Goal: Task Accomplishment & Management: Manage account settings

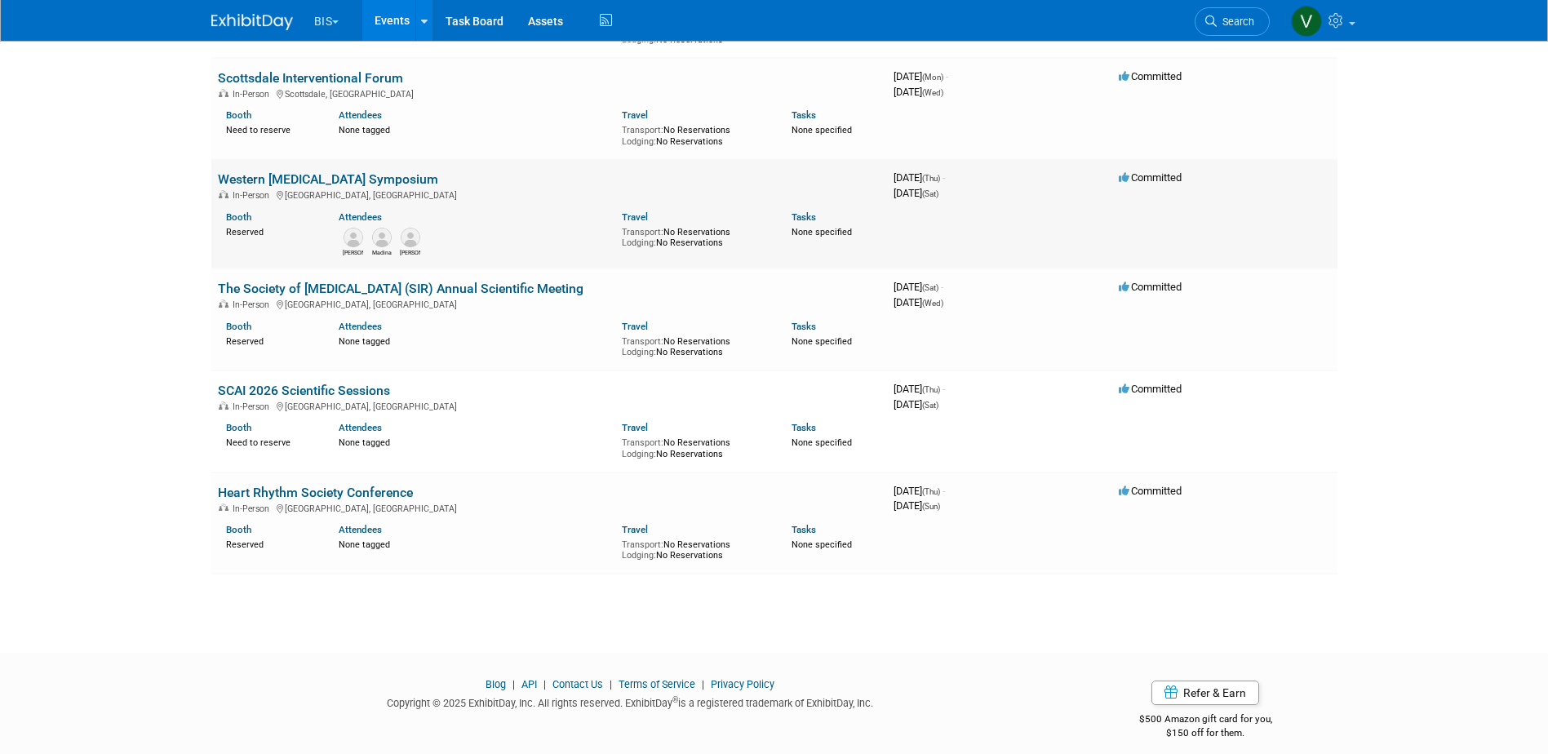
scroll to position [781, 0]
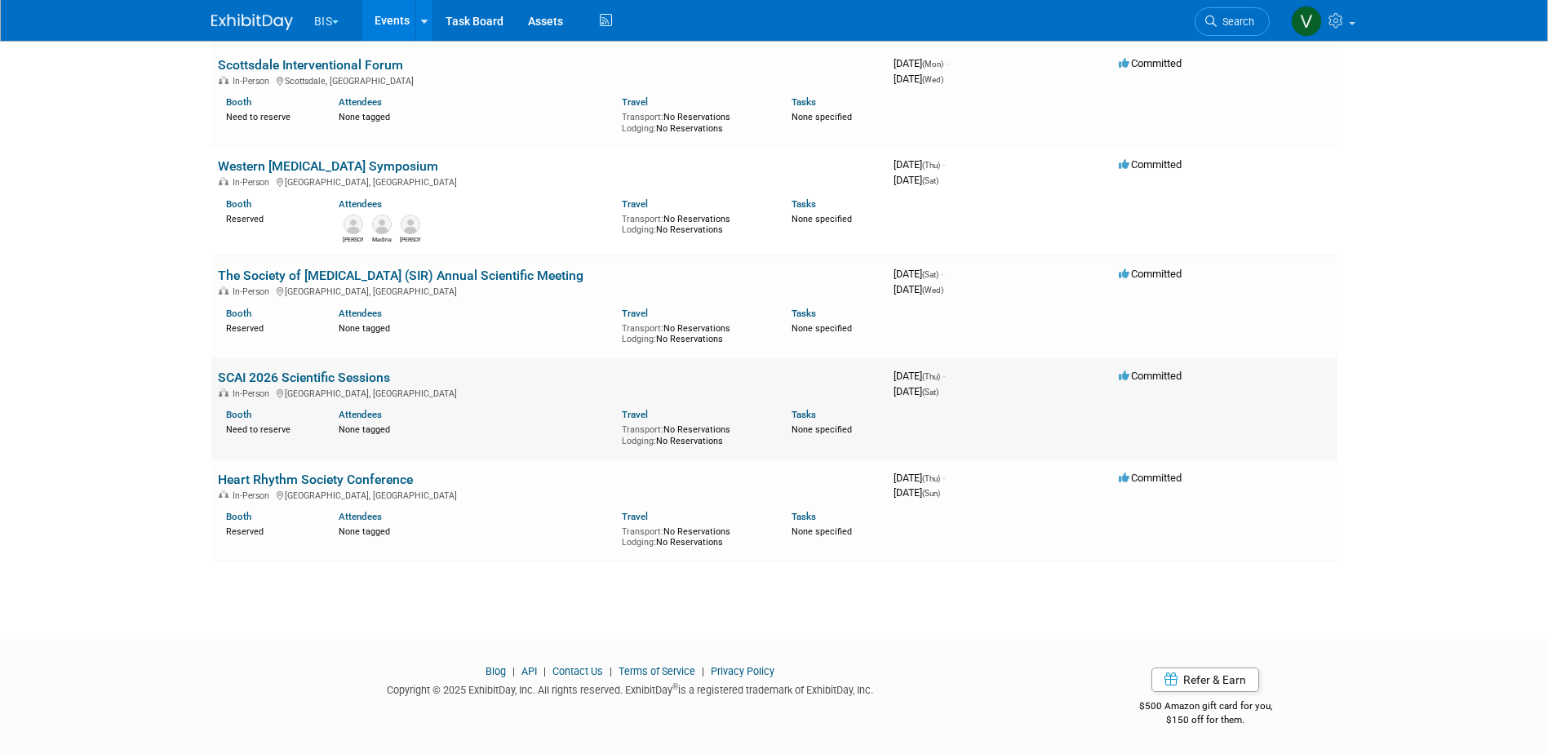
click at [355, 377] on link "SCAI 2026 Scientific Sessions" at bounding box center [304, 378] width 172 height 16
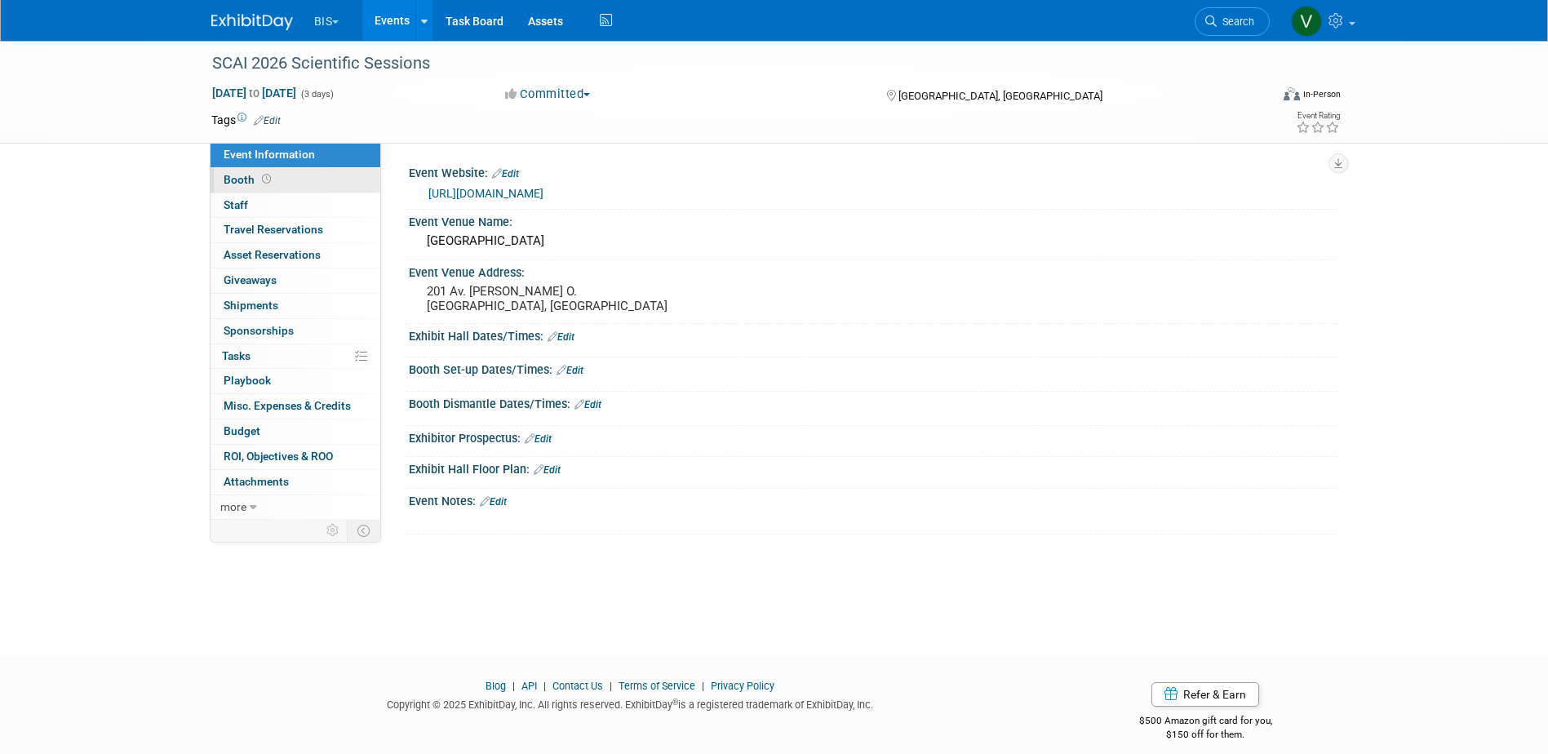
click at [265, 177] on icon at bounding box center [266, 179] width 9 height 9
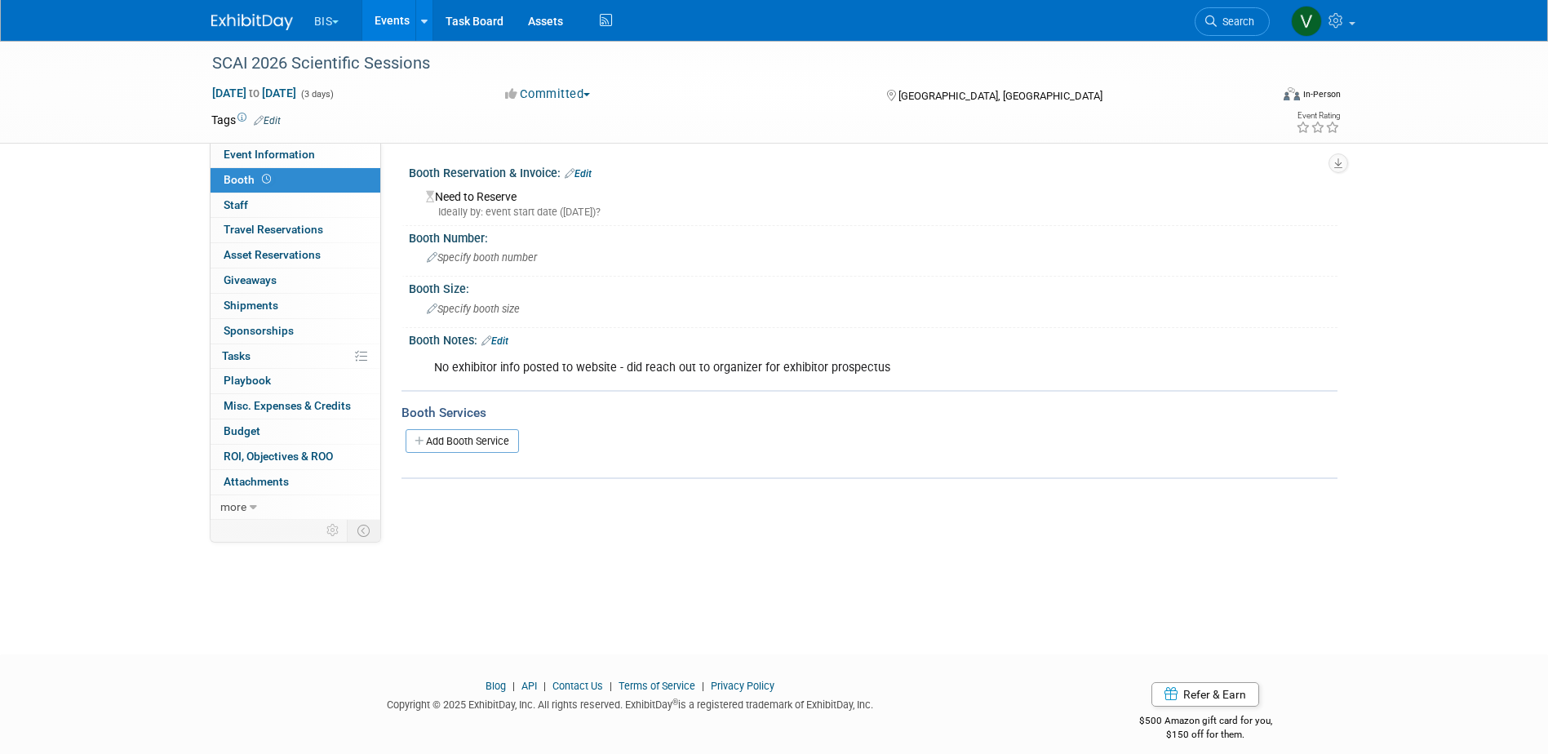
click at [872, 374] on div "No exhibitor info posted to website - did reach out to organizer for exhibitor …" at bounding box center [790, 368] width 735 height 33
click at [882, 367] on div "No exhibitor info posted to website - did reach out to organizer for exhibitor …" at bounding box center [790, 368] width 735 height 33
click at [500, 346] on link "Edit" at bounding box center [494, 340] width 27 height 11
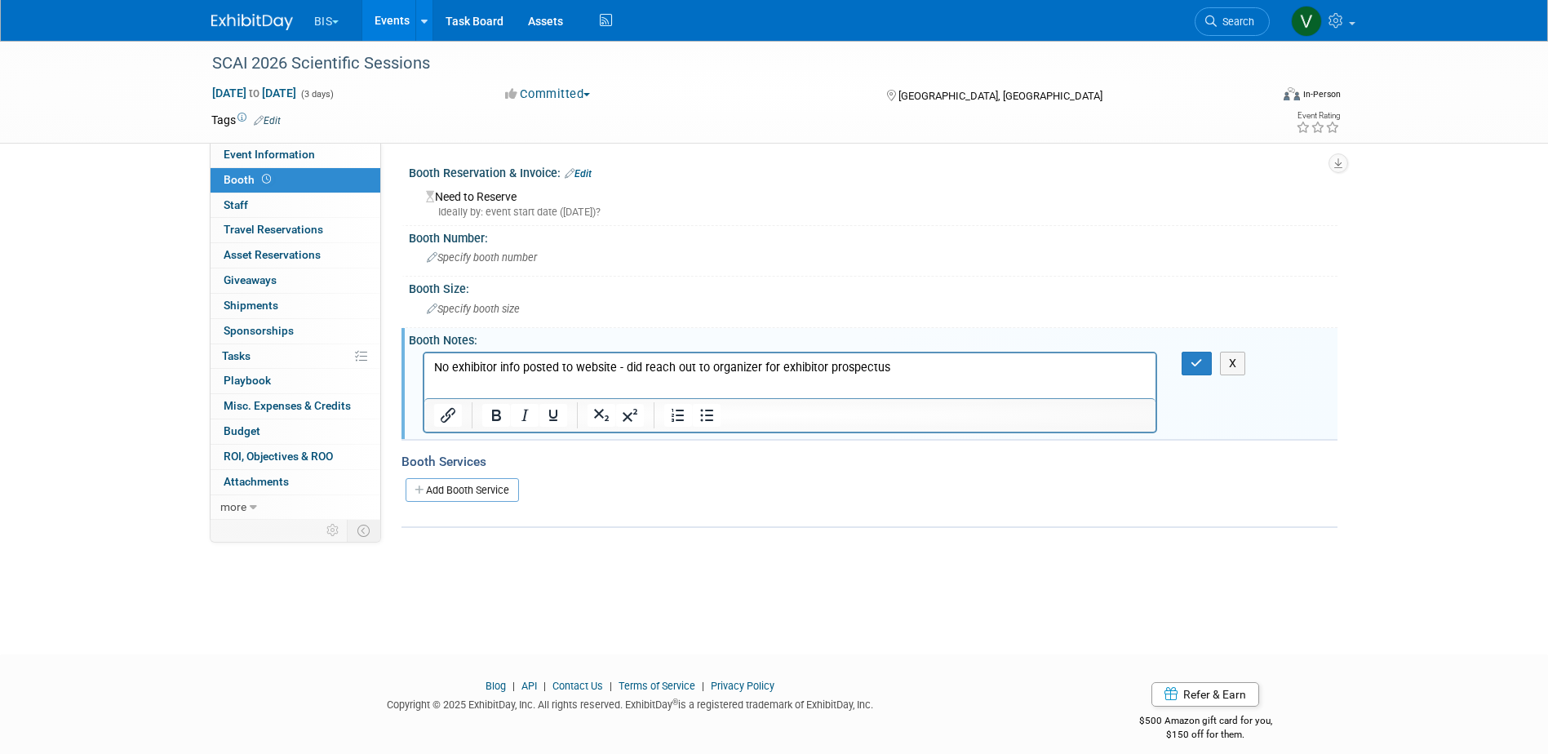
click at [882, 366] on p "No exhibitor info posted to website - did reach out to organizer for exhibitor …" at bounding box center [789, 367] width 713 height 16
drag, startPoint x: 1198, startPoint y: 357, endPoint x: 1194, endPoint y: 366, distance: 9.1
click at [1197, 357] on icon "button" at bounding box center [1197, 362] width 12 height 11
